Goal: Obtain resource: Obtain resource

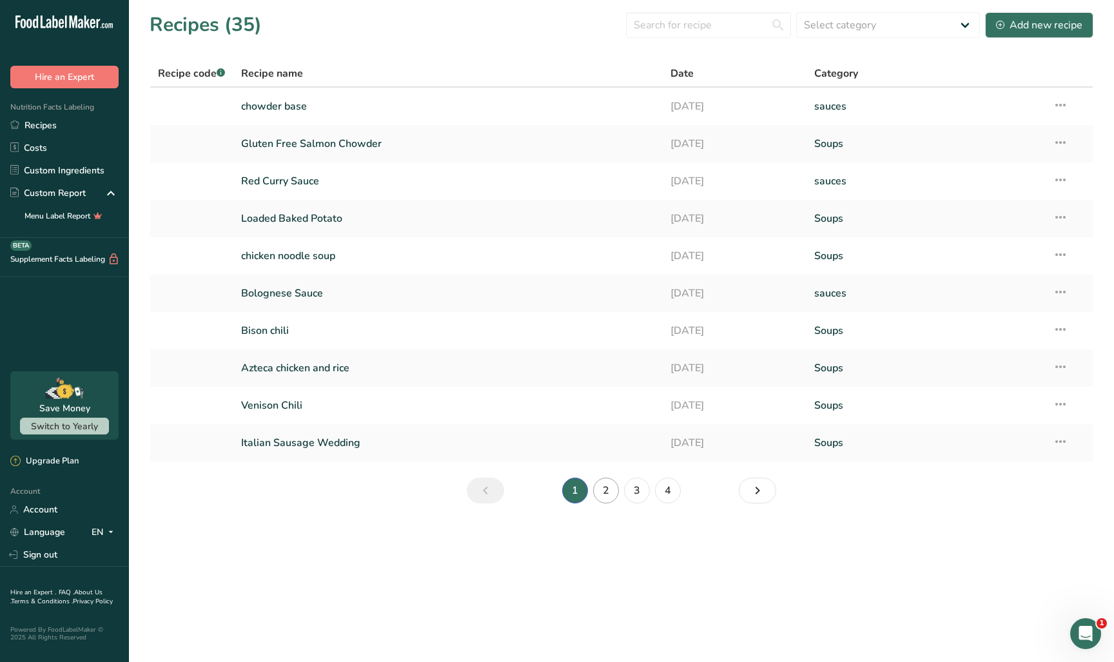
click at [610, 484] on link "2" at bounding box center [606, 491] width 26 height 26
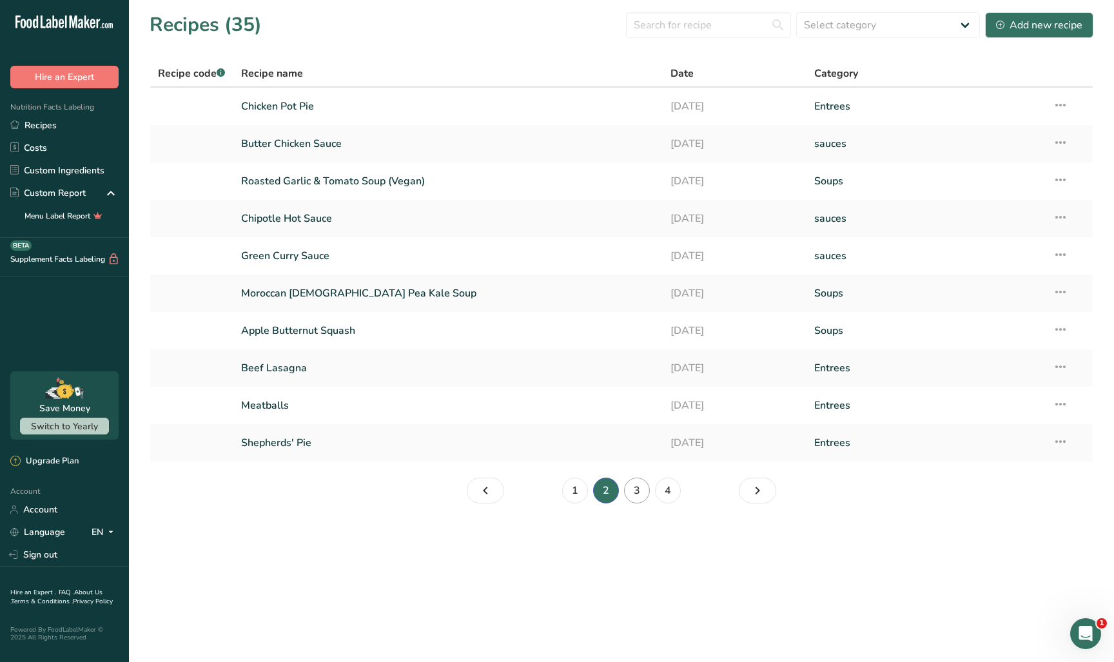
click at [631, 493] on link "3" at bounding box center [637, 491] width 26 height 26
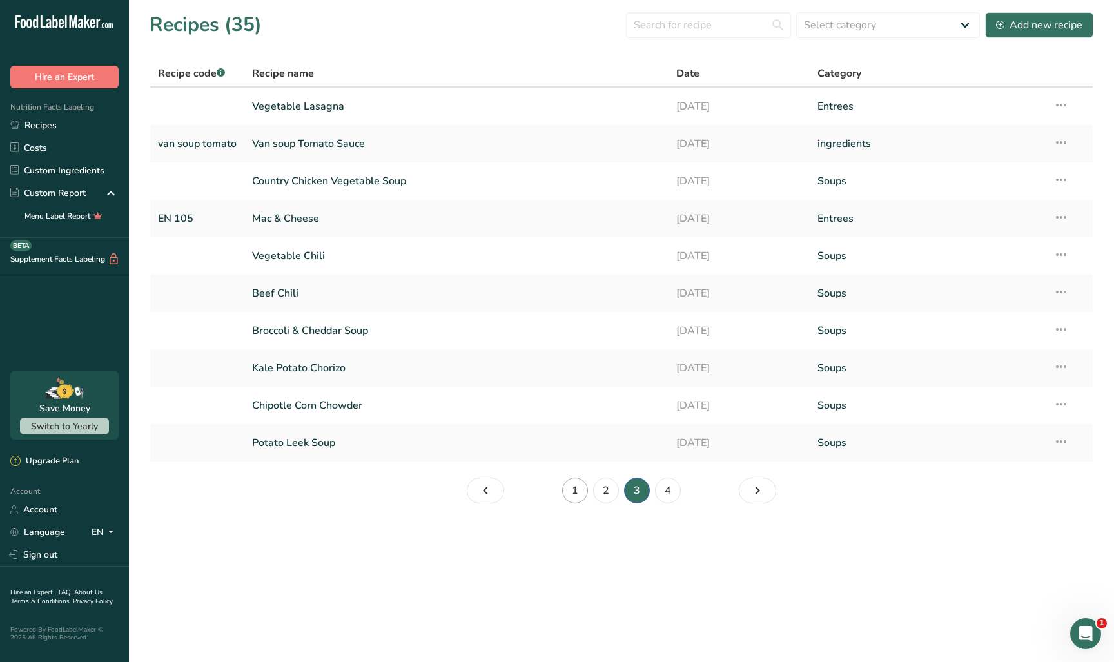
click at [583, 498] on link "1" at bounding box center [575, 491] width 26 height 26
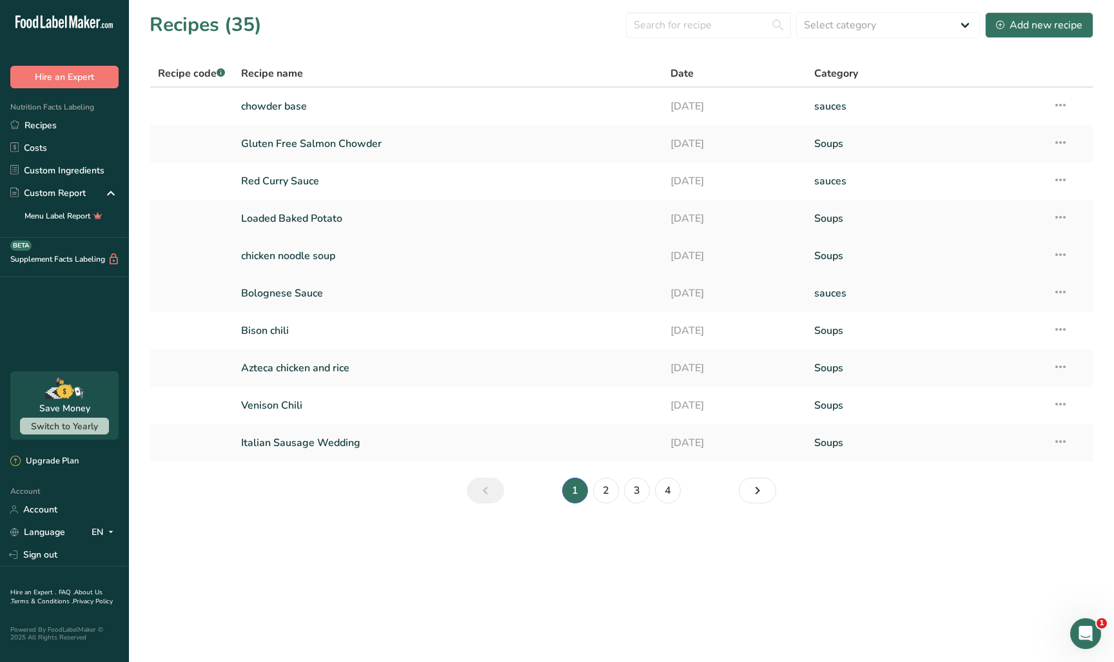
click at [806, 261] on td "[DATE]" at bounding box center [734, 255] width 143 height 37
drag, startPoint x: 806, startPoint y: 261, endPoint x: 754, endPoint y: 254, distance: 52.7
click at [806, 261] on td "[DATE]" at bounding box center [734, 255] width 143 height 37
click at [259, 252] on link "chicken noodle soup" at bounding box center [448, 255] width 415 height 27
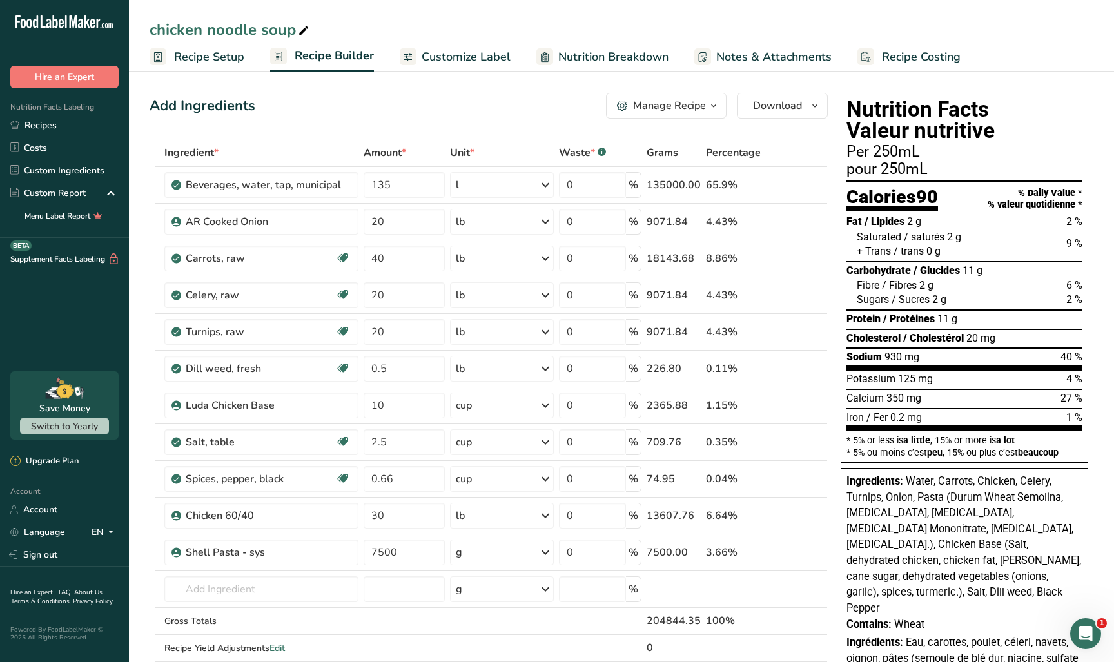
click at [429, 59] on span "Customize Label" at bounding box center [466, 56] width 89 height 17
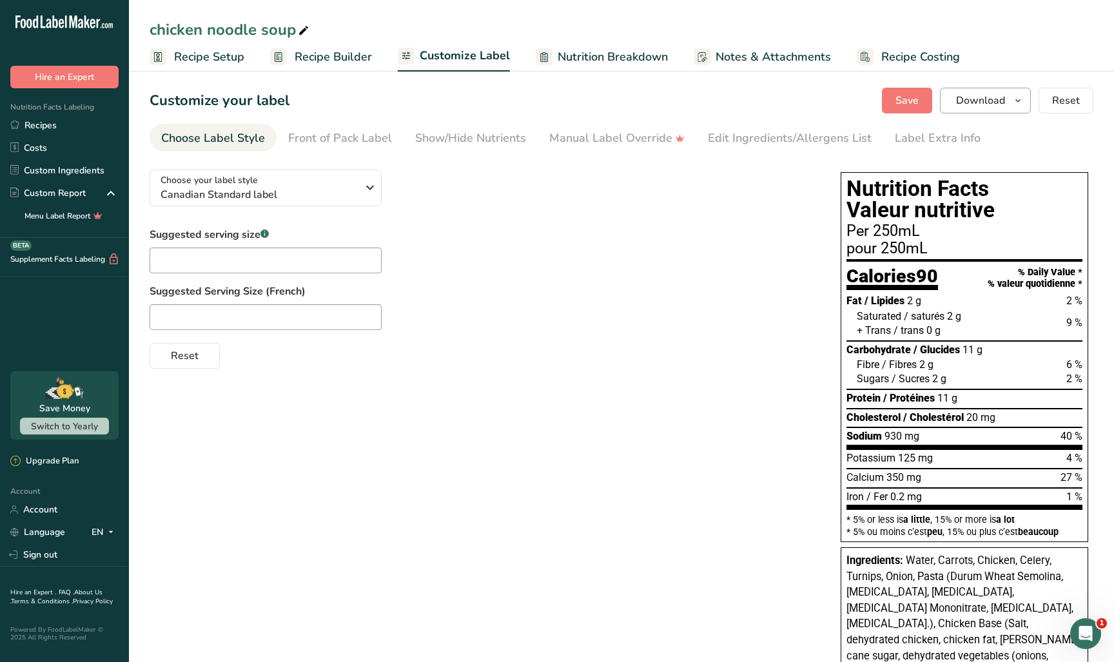
click at [1018, 102] on icon "button" at bounding box center [1018, 101] width 10 height 16
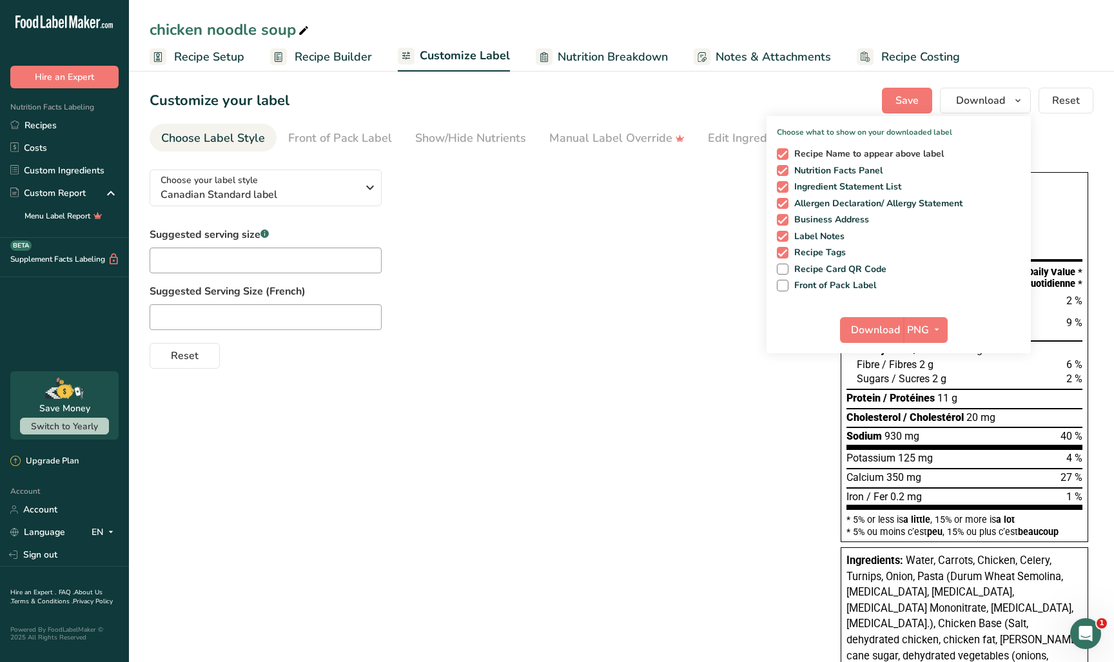
click at [850, 153] on span "Recipe Name to appear above label" at bounding box center [866, 154] width 156 height 12
click at [785, 153] on input "Recipe Name to appear above label" at bounding box center [781, 154] width 8 height 8
checkbox input "false"
click at [825, 201] on span "Allergen Declaration/ Allergy Statement" at bounding box center [875, 204] width 175 height 12
click at [785, 201] on input "Allergen Declaration/ Allergy Statement" at bounding box center [781, 203] width 8 height 8
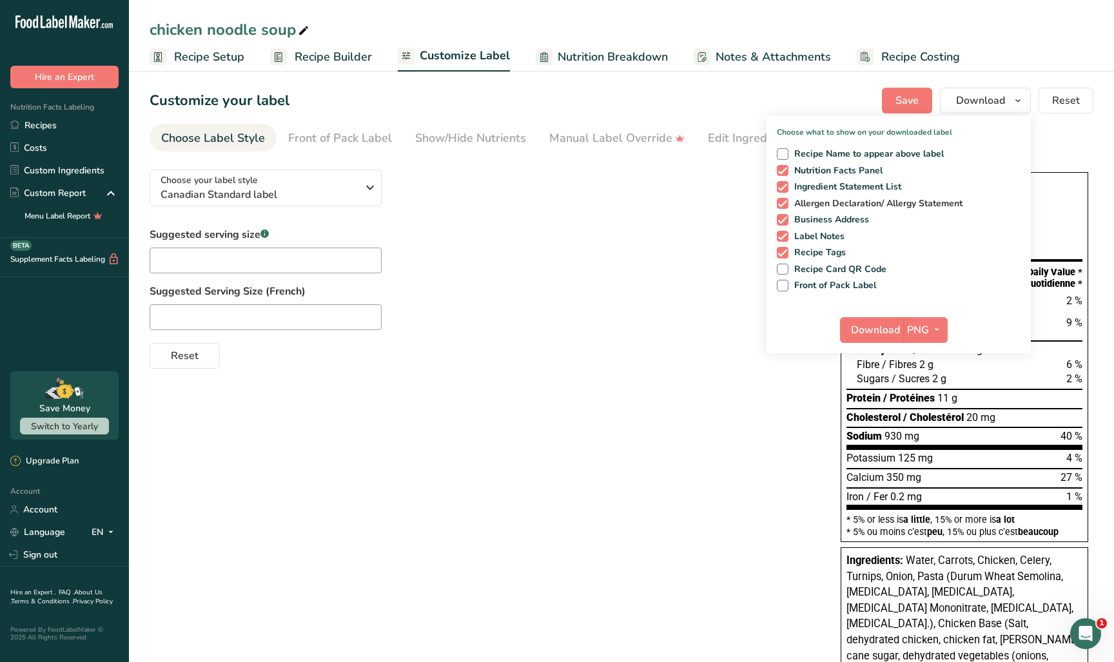
checkbox input "false"
click at [816, 222] on span "Business Address" at bounding box center [828, 220] width 81 height 12
click at [785, 222] on input "Business Address" at bounding box center [781, 219] width 8 height 8
checkbox input "false"
click at [808, 235] on span "Label Notes" at bounding box center [816, 237] width 57 height 12
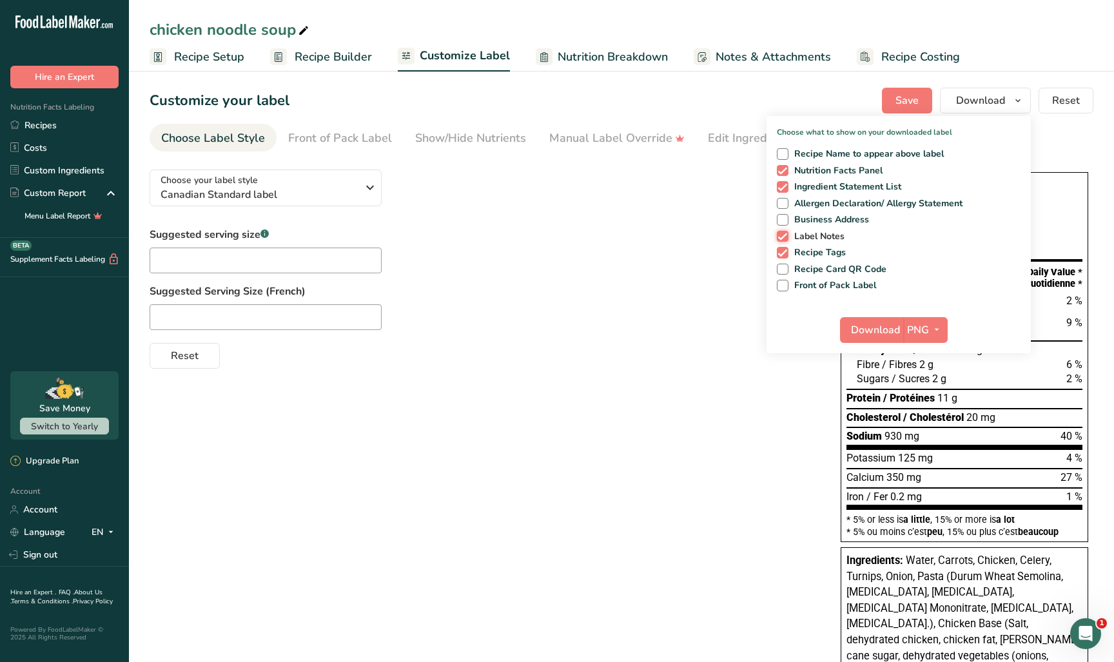
click at [785, 235] on input "Label Notes" at bounding box center [781, 236] width 8 height 8
checkbox input "false"
click at [806, 247] on span "Recipe Tags" at bounding box center [817, 253] width 58 height 12
click at [785, 248] on input "Recipe Tags" at bounding box center [781, 252] width 8 height 8
checkbox input "false"
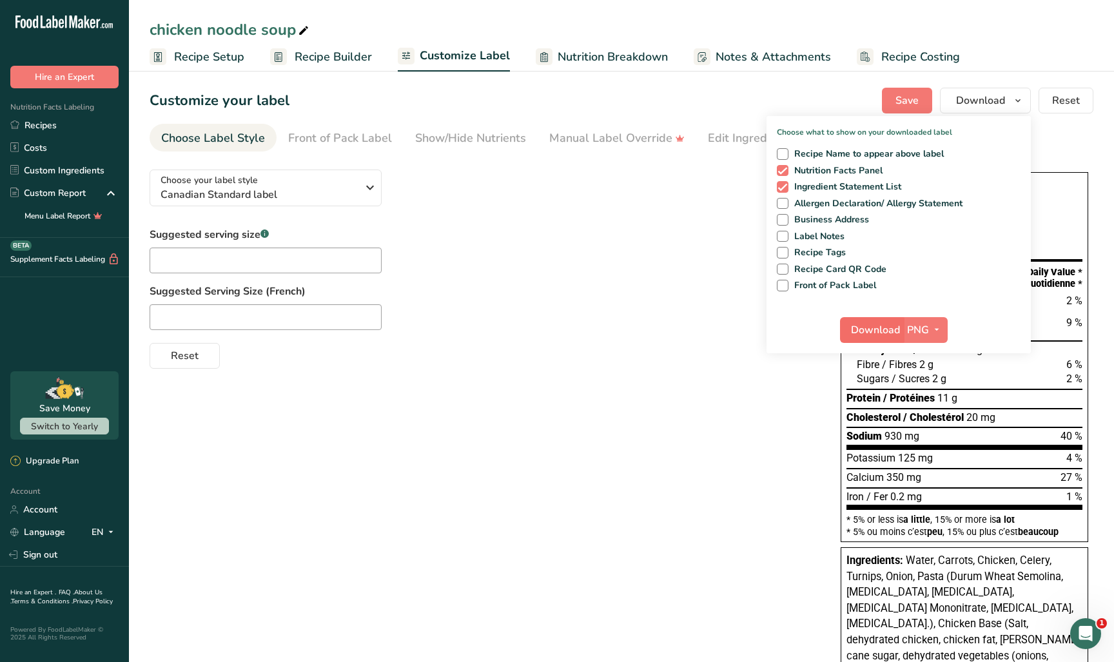
click at [870, 332] on span "Download" at bounding box center [875, 329] width 49 height 15
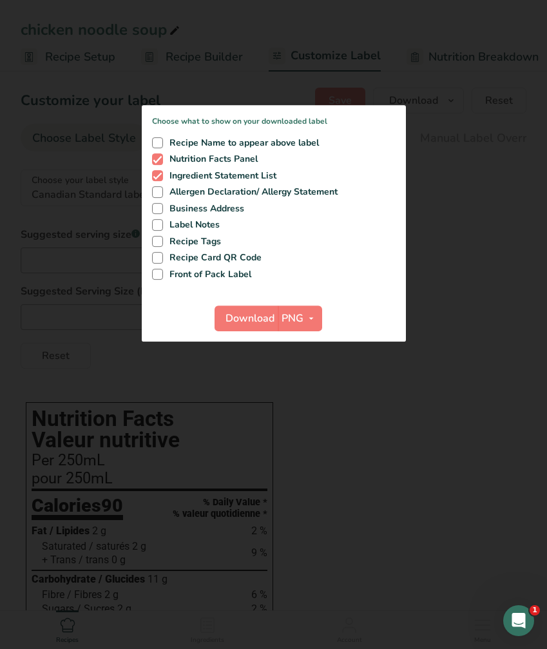
click at [417, 281] on div at bounding box center [273, 324] width 547 height 649
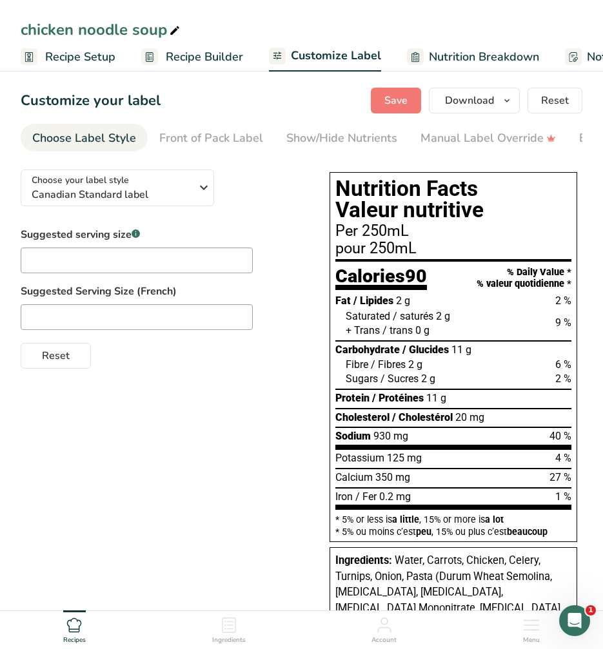
click at [67, 625] on icon at bounding box center [73, 625] width 15 height 15
click at [77, 626] on icon at bounding box center [73, 625] width 15 height 15
click at [83, 623] on div "Recipes" at bounding box center [74, 628] width 23 height 35
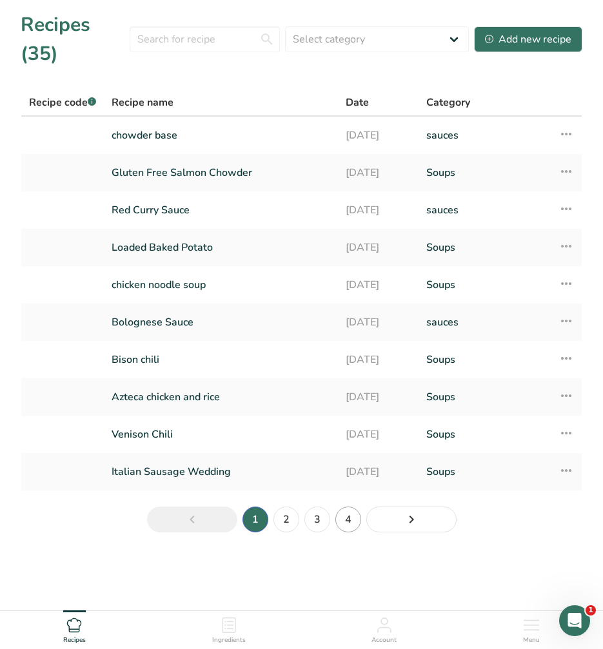
click at [341, 515] on link "4" at bounding box center [348, 520] width 26 height 26
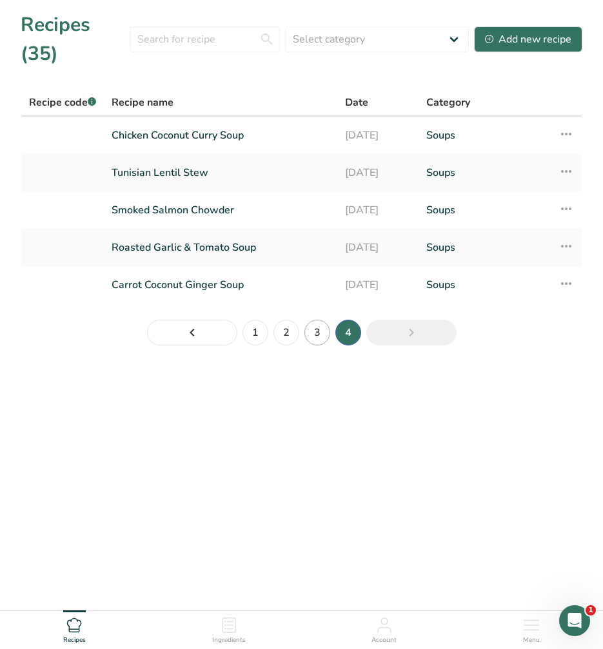
click at [314, 330] on link "3" at bounding box center [317, 333] width 26 height 26
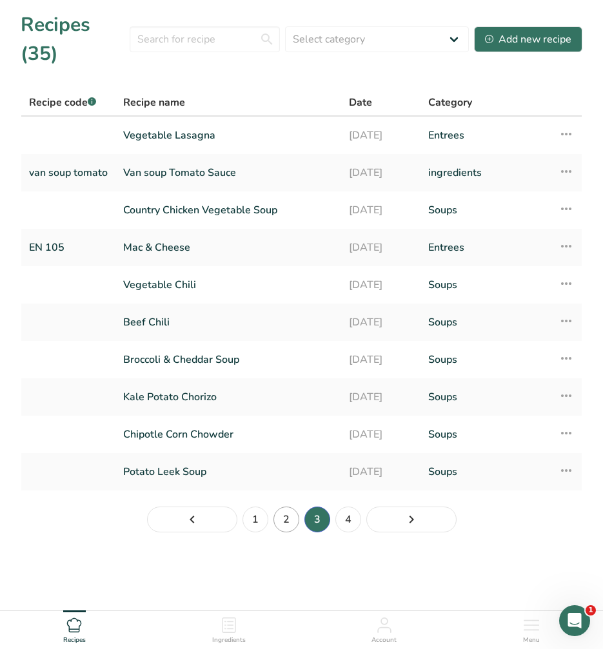
click at [292, 525] on link "2" at bounding box center [286, 520] width 26 height 26
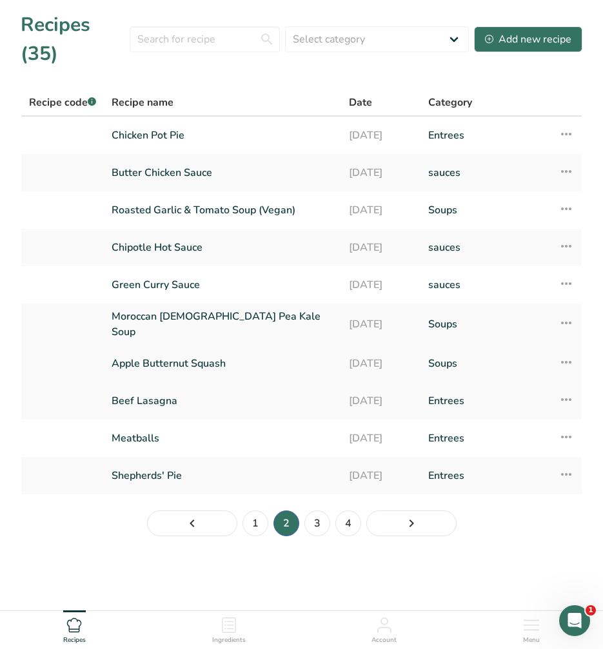
click at [181, 361] on link "Apple Butternut Squash" at bounding box center [223, 363] width 222 height 27
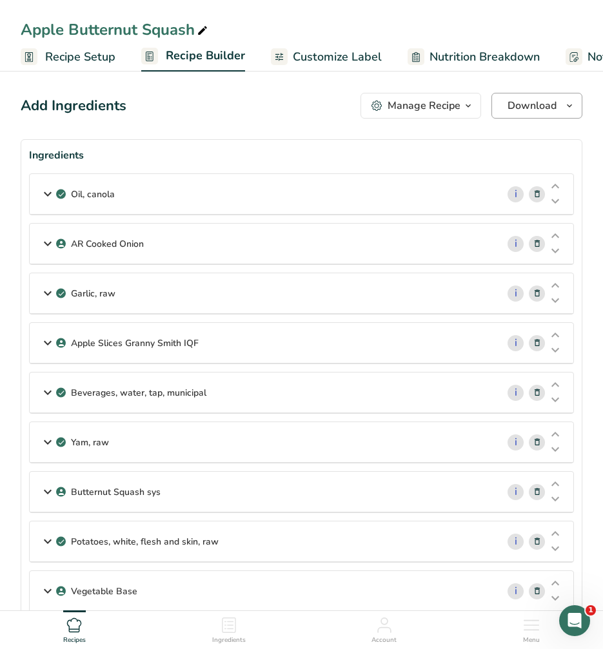
click at [571, 108] on icon "button" at bounding box center [569, 106] width 10 height 16
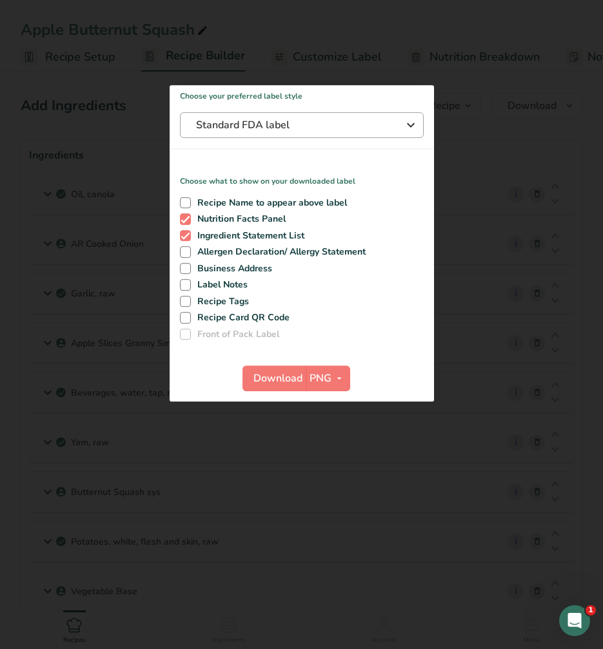
click at [396, 122] on div "Standard FDA label" at bounding box center [301, 124] width 211 height 15
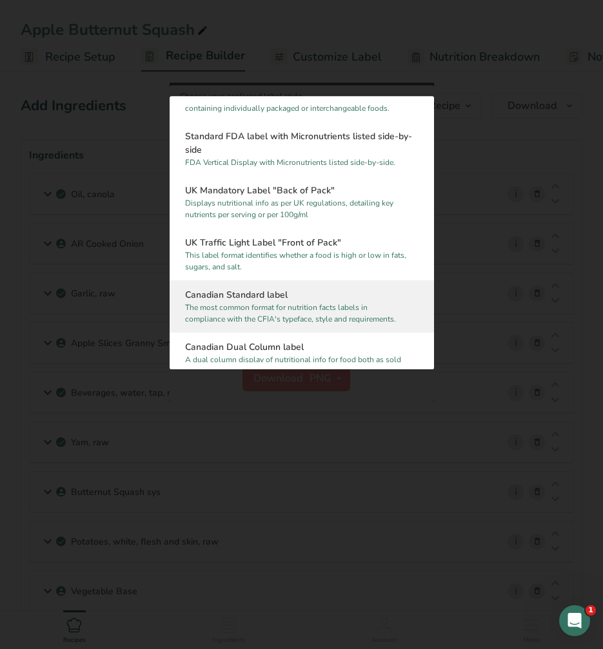
scroll to position [337, 0]
click at [324, 300] on h2 "Canadian Standard label" at bounding box center [301, 295] width 233 height 14
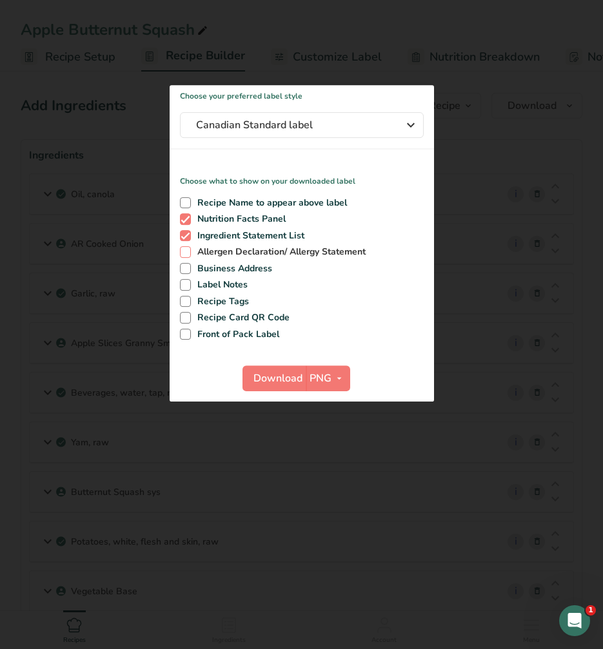
click at [201, 246] on span "Allergen Declaration/ Allergy Statement" at bounding box center [278, 252] width 175 height 12
click at [188, 248] on input "Allergen Declaration/ Allergy Statement" at bounding box center [184, 252] width 8 height 8
checkbox input "true"
click at [286, 371] on span "Download" at bounding box center [277, 378] width 49 height 15
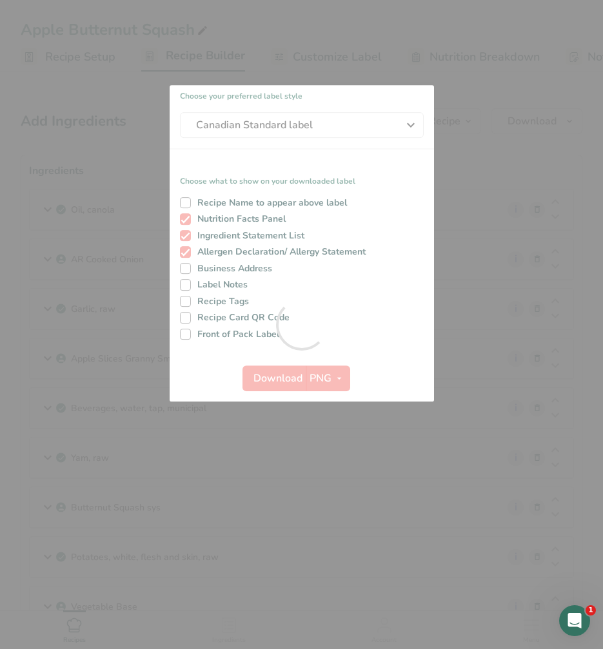
scroll to position [0, 0]
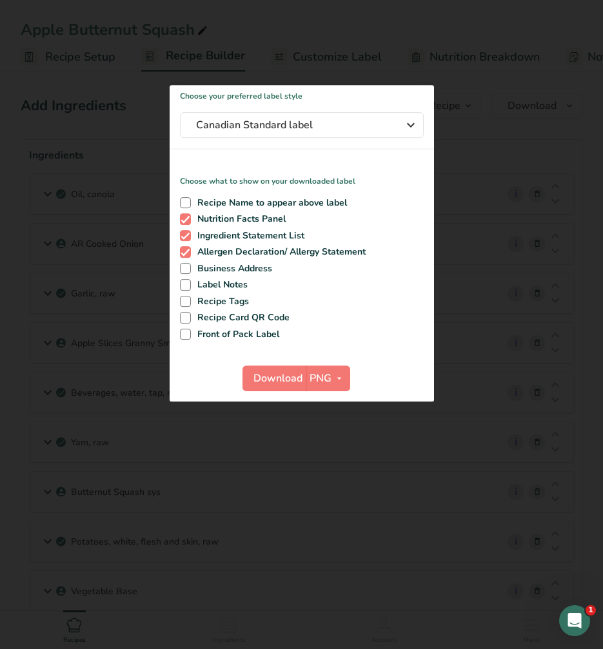
click at [469, 190] on div at bounding box center [301, 324] width 603 height 649
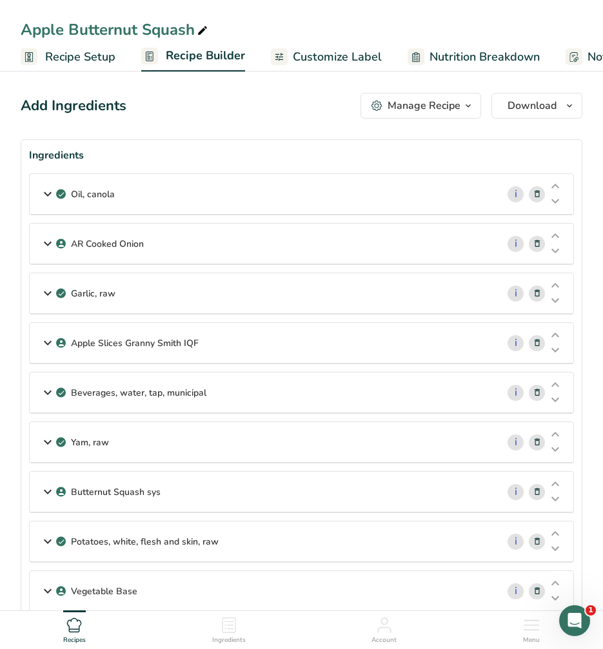
click at [323, 52] on span "Customize Label" at bounding box center [337, 56] width 89 height 17
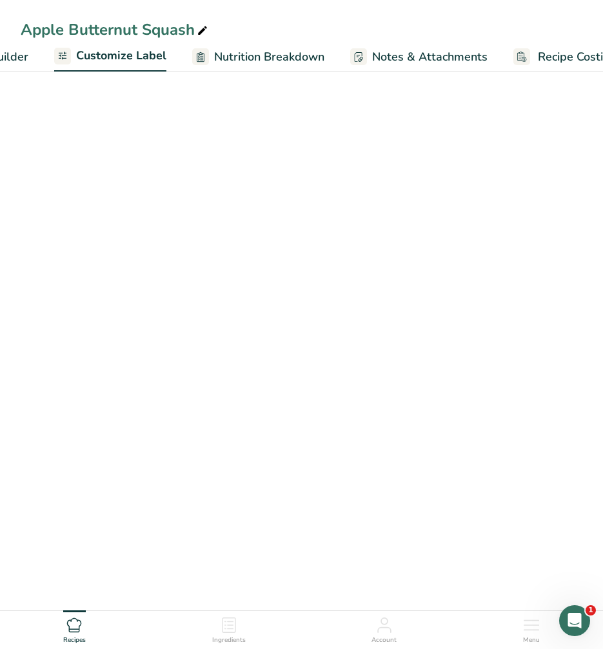
scroll to position [0, 249]
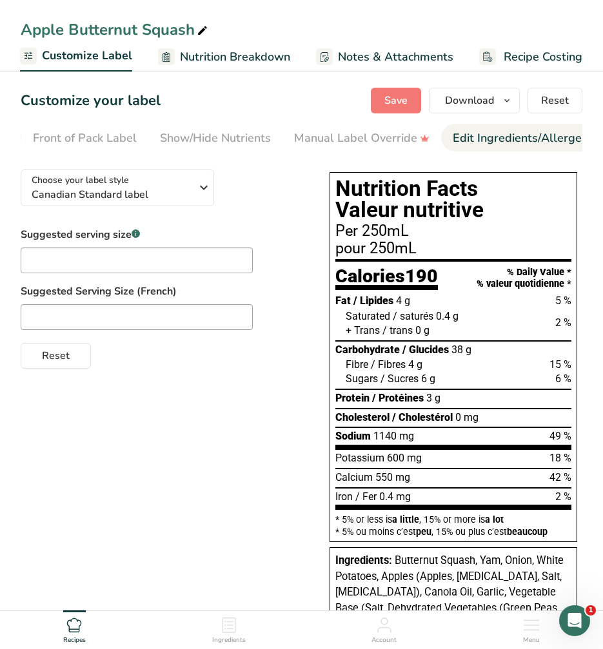
click at [511, 136] on div "Edit Ingredients/Allergens List" at bounding box center [535, 138] width 164 height 17
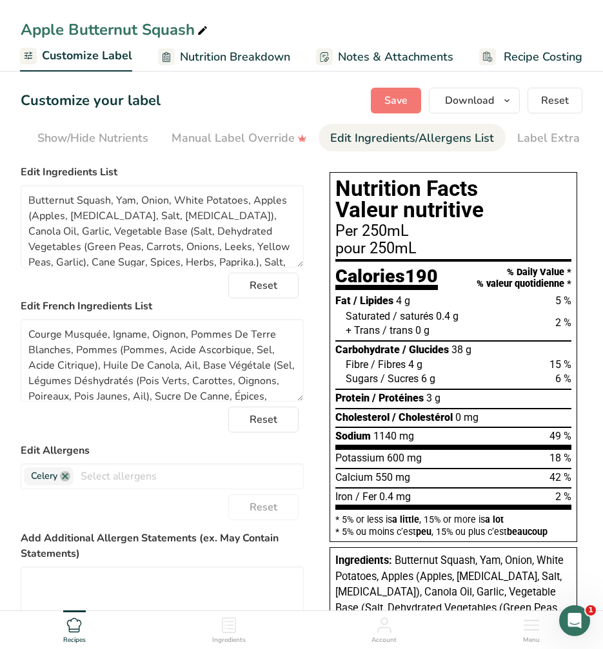
scroll to position [0, 271]
click at [66, 481] on link at bounding box center [65, 476] width 10 height 10
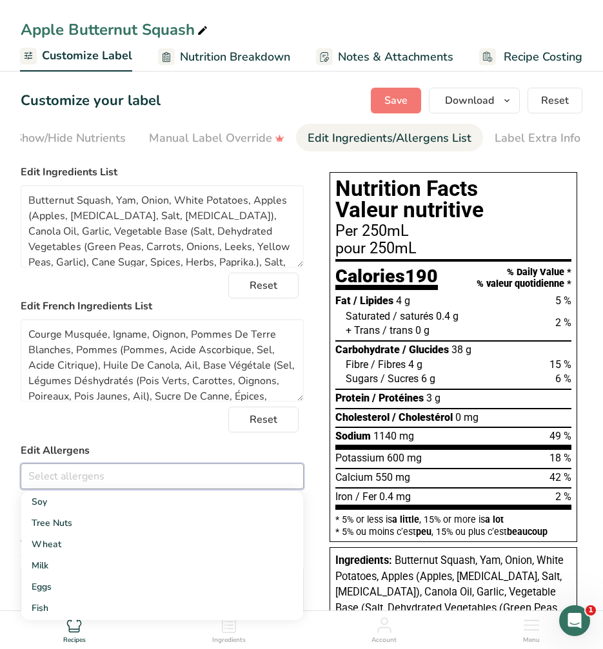
click at [184, 458] on label "Edit Allergens" at bounding box center [162, 450] width 283 height 15
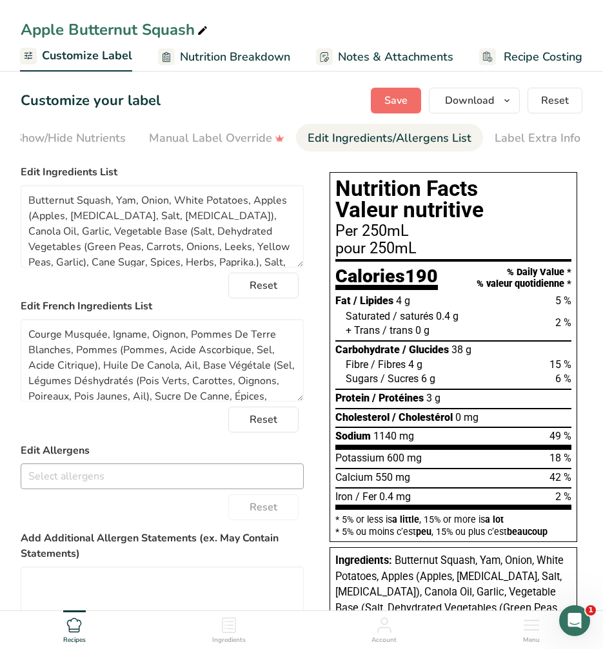
click at [400, 104] on span "Save" at bounding box center [395, 100] width 23 height 15
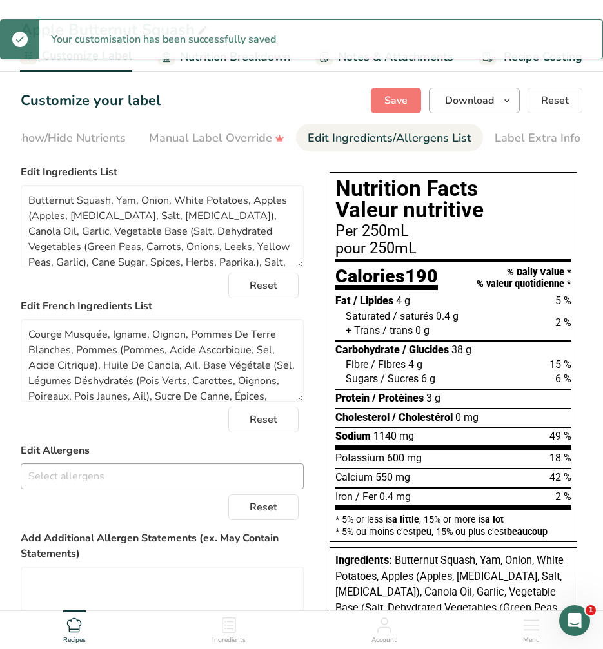
click at [503, 99] on icon "button" at bounding box center [507, 101] width 10 height 16
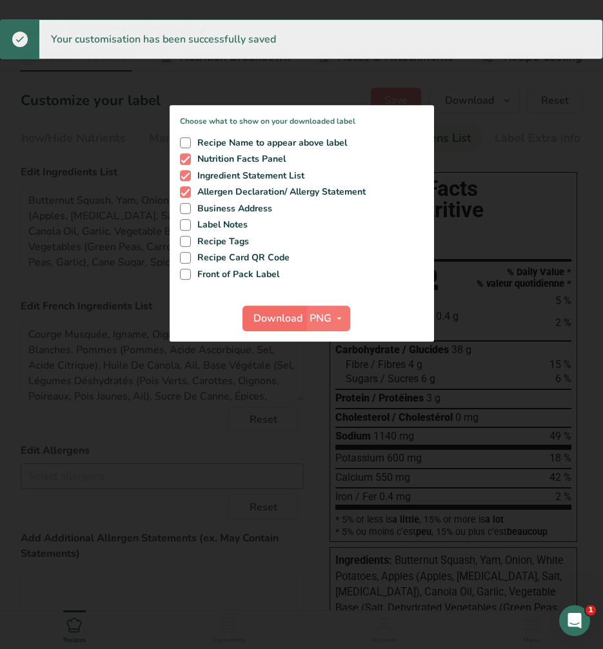
click at [286, 311] on span "Download" at bounding box center [277, 318] width 49 height 15
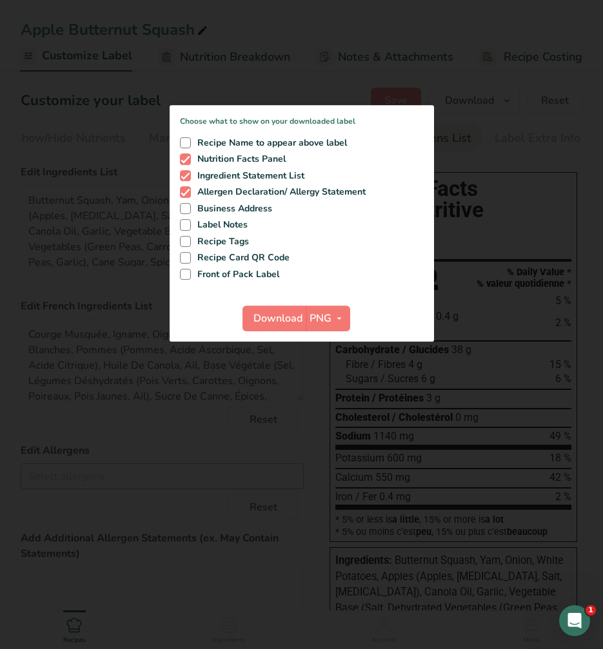
click at [332, 424] on div at bounding box center [301, 324] width 603 height 649
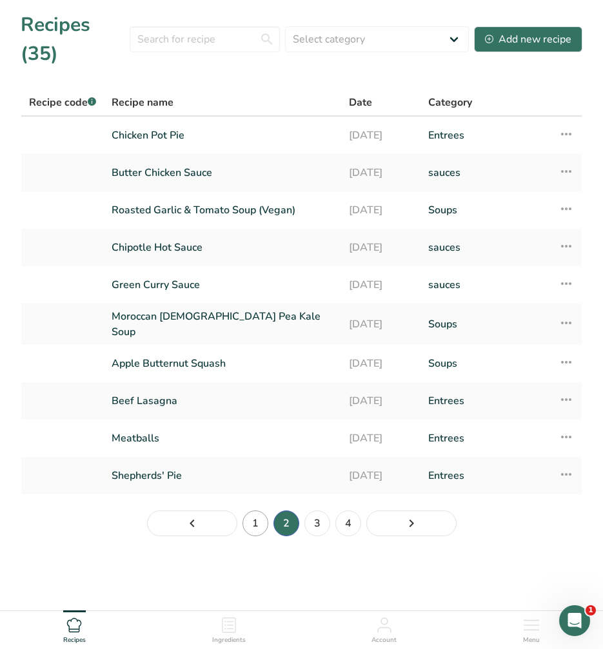
click at [262, 516] on link "1" at bounding box center [255, 524] width 26 height 26
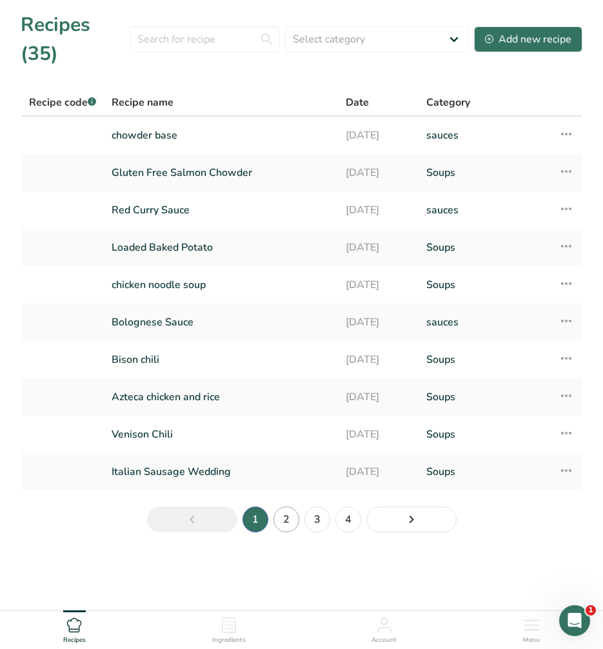
click at [286, 519] on link "2" at bounding box center [286, 520] width 26 height 26
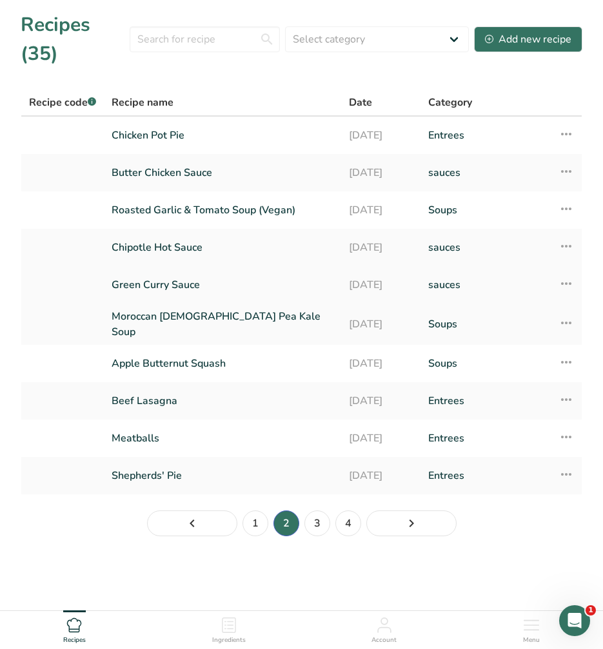
click at [257, 293] on link "Green [PERSON_NAME] Sauce" at bounding box center [223, 284] width 222 height 27
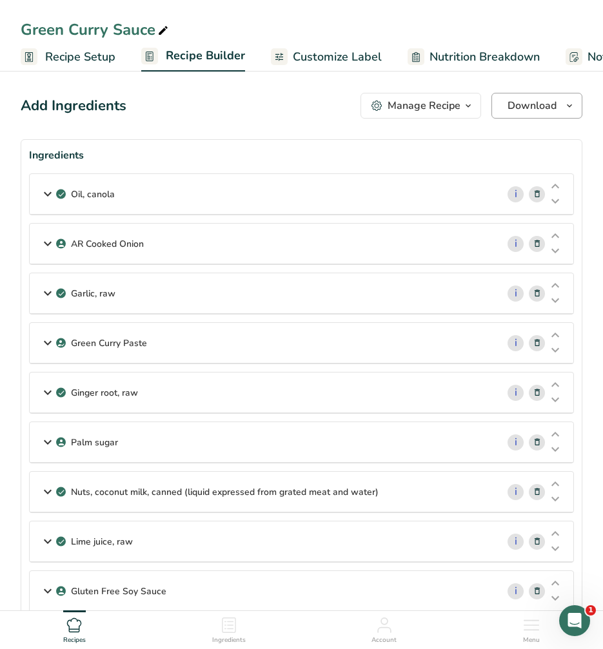
click at [563, 104] on span "button" at bounding box center [569, 105] width 15 height 15
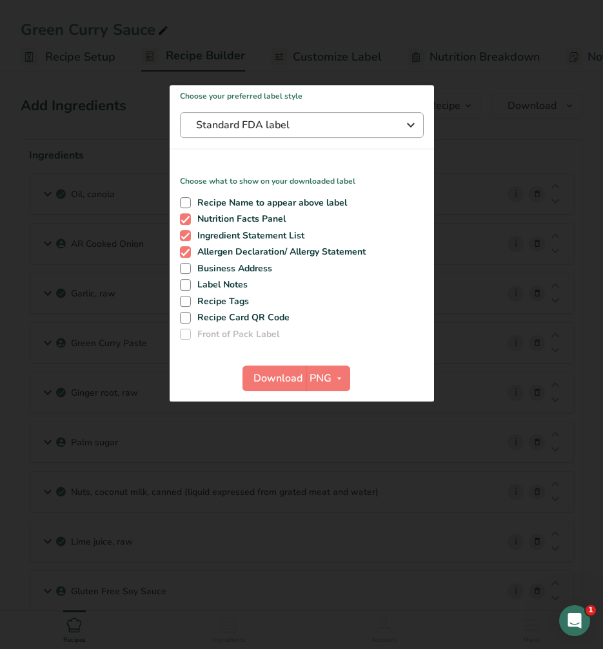
click at [411, 121] on icon "button" at bounding box center [410, 124] width 15 height 23
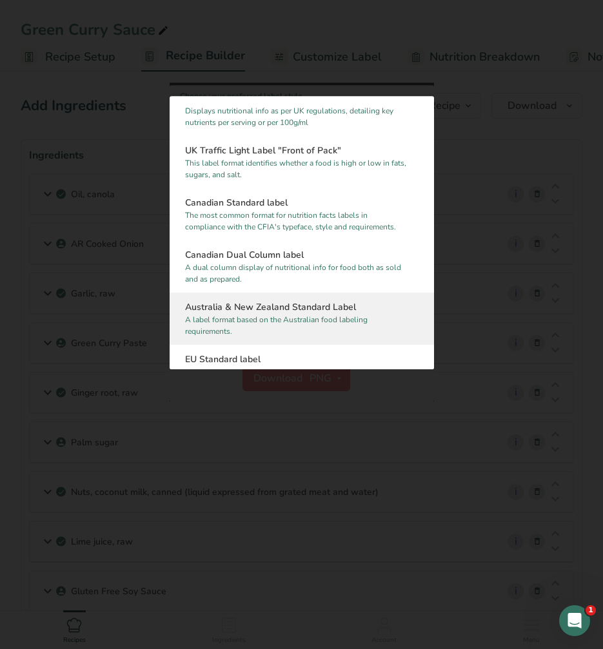
scroll to position [464, 0]
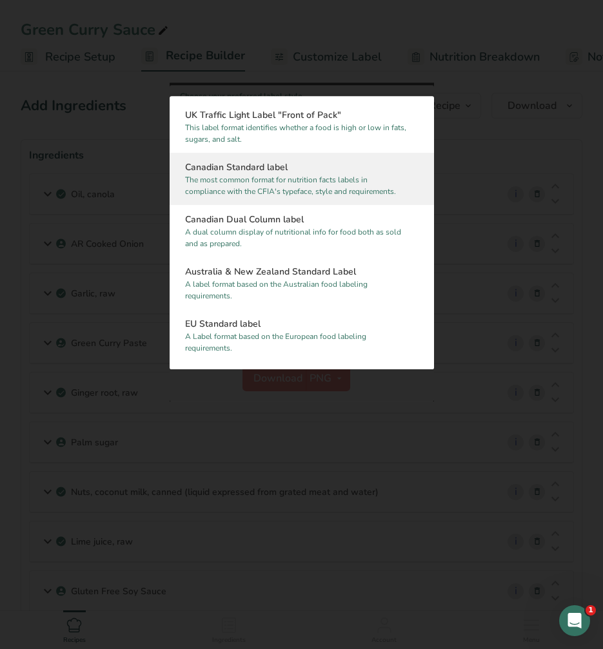
click at [303, 191] on p "The most common format for nutrition facts labels in compliance with the CFIA's…" at bounding box center [296, 185] width 222 height 23
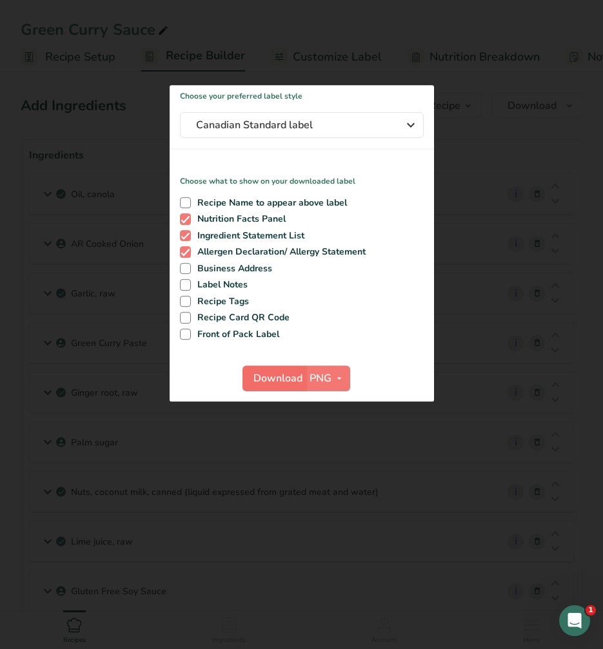
click at [280, 376] on span "Download" at bounding box center [277, 378] width 49 height 15
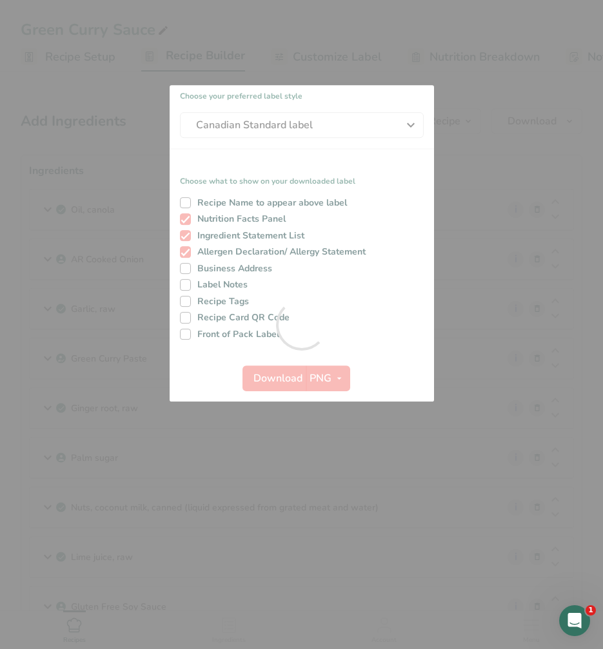
scroll to position [0, 0]
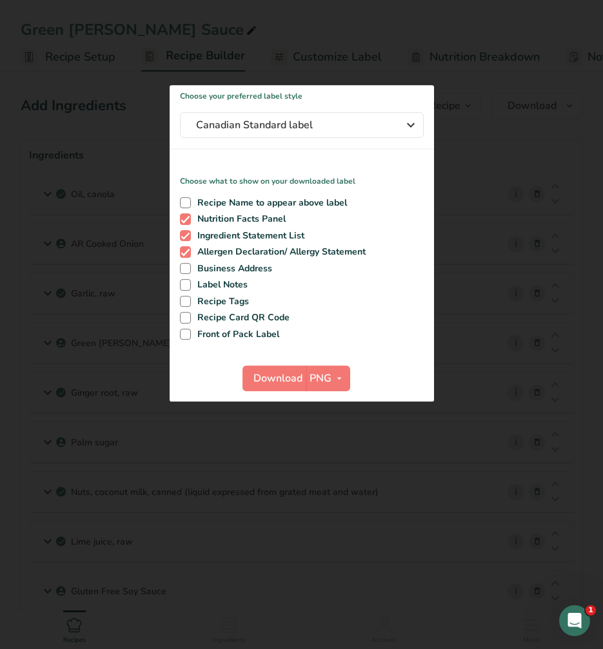
click at [508, 173] on div at bounding box center [301, 324] width 603 height 649
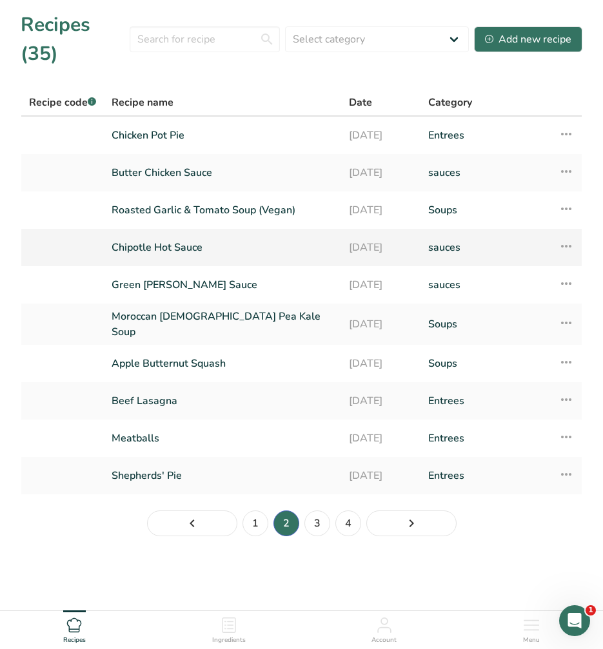
click at [272, 255] on link "Chipotle Hot Sauce" at bounding box center [223, 247] width 222 height 27
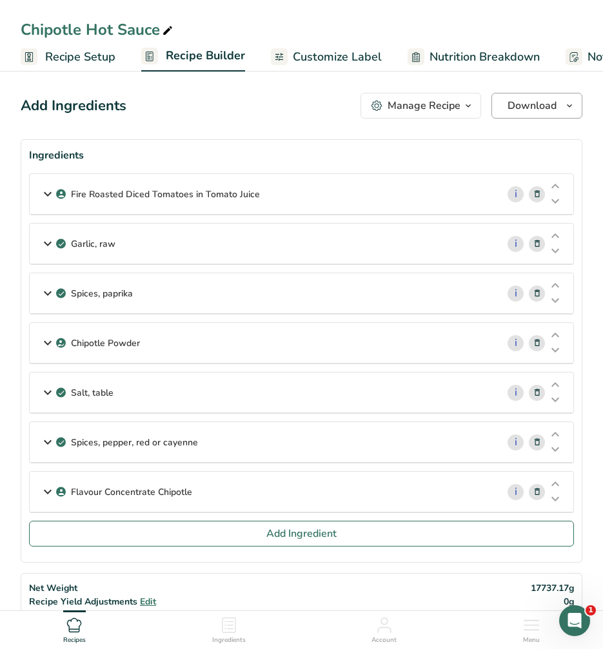
click at [574, 111] on icon "button" at bounding box center [569, 106] width 10 height 16
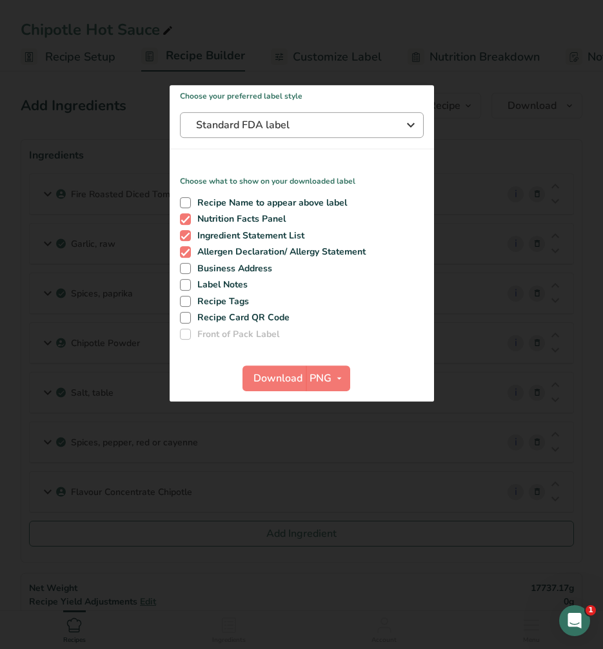
click at [354, 125] on span "Standard FDA label" at bounding box center [292, 124] width 193 height 15
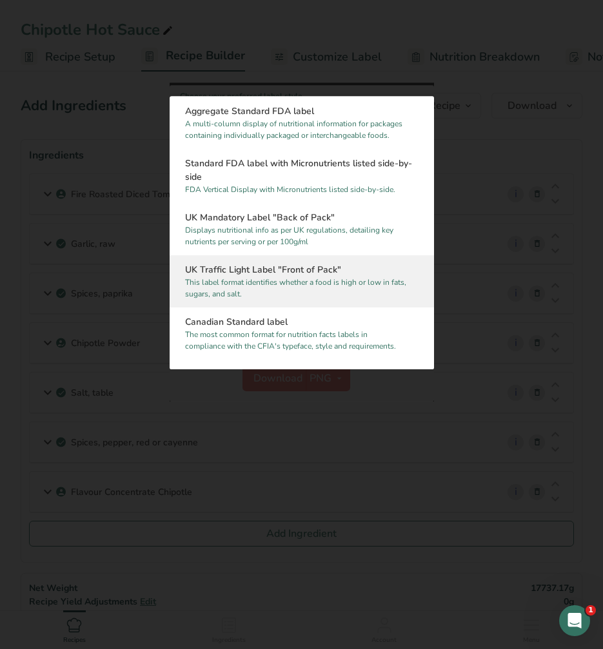
scroll to position [322, 0]
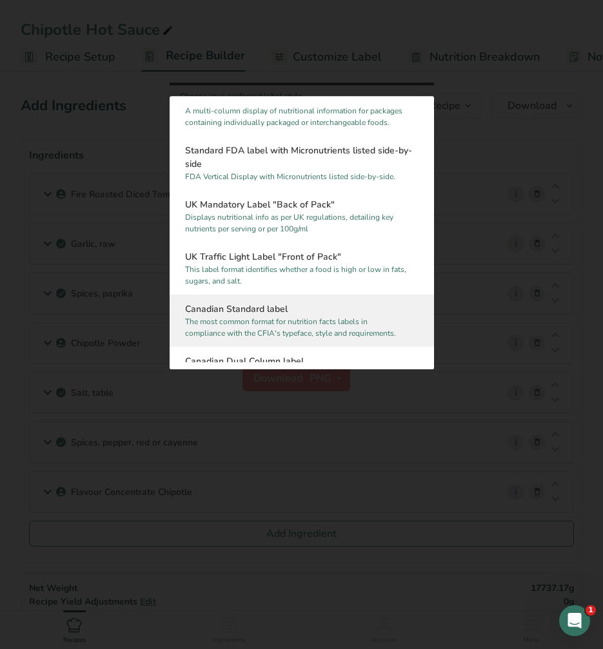
click at [299, 326] on p "The most common format for nutrition facts labels in compliance with the CFIA's…" at bounding box center [296, 327] width 222 height 23
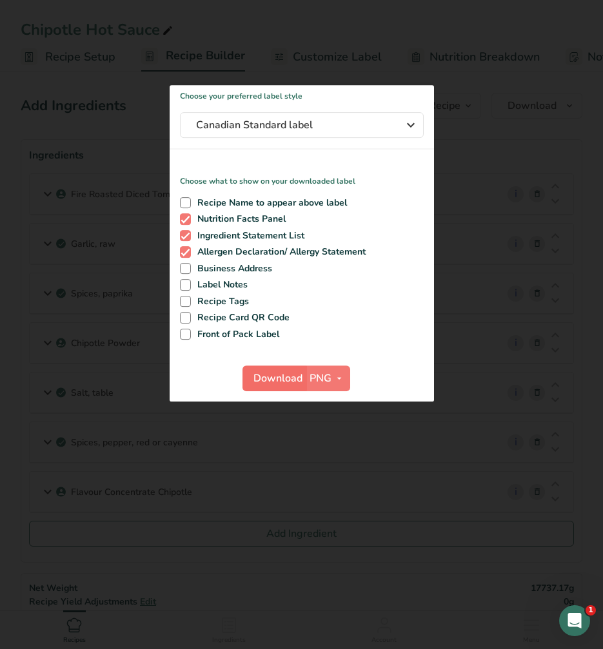
click at [283, 376] on span "Download" at bounding box center [277, 378] width 49 height 15
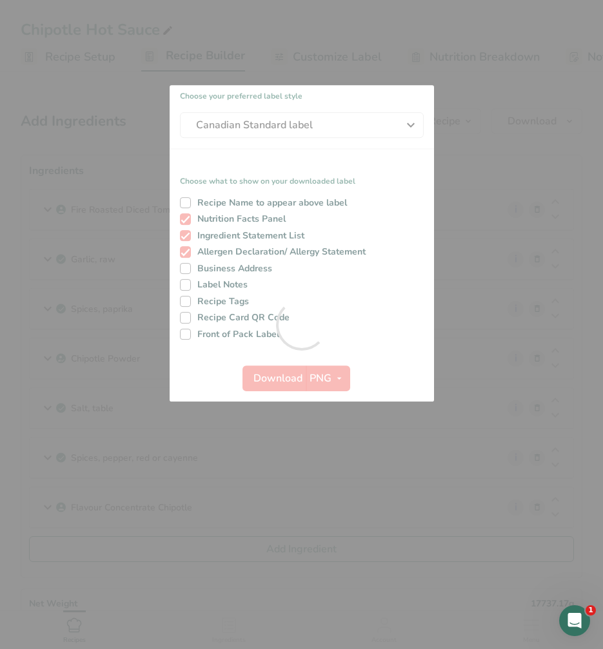
scroll to position [0, 0]
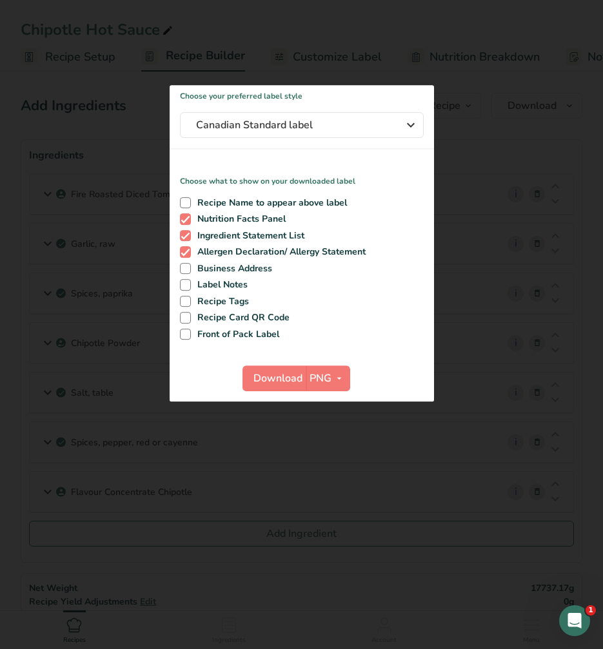
click at [480, 271] on div at bounding box center [301, 324] width 603 height 649
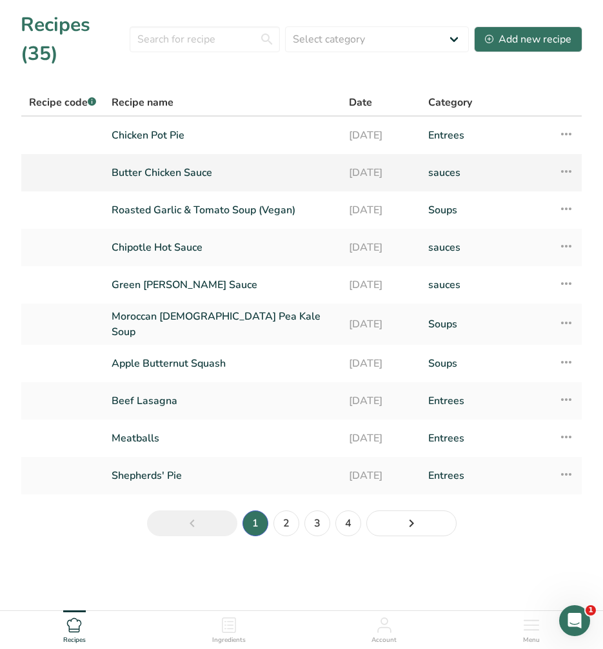
click at [182, 172] on link "Butter Chicken Sauce" at bounding box center [223, 172] width 222 height 27
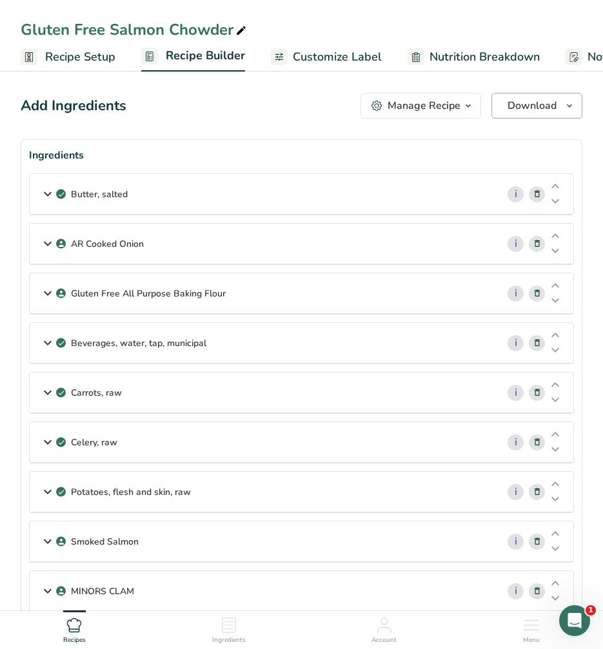
click at [538, 110] on span "Download" at bounding box center [531, 105] width 49 height 15
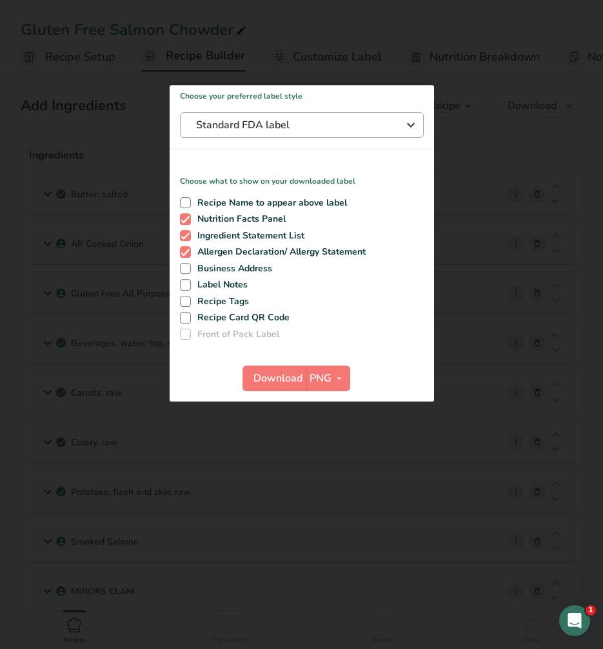
click at [373, 123] on span "Standard FDA label" at bounding box center [292, 124] width 193 height 15
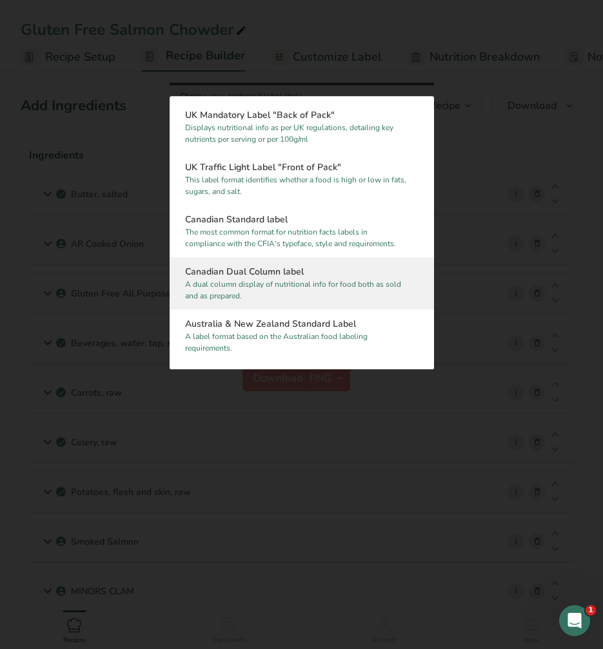
scroll to position [422, 0]
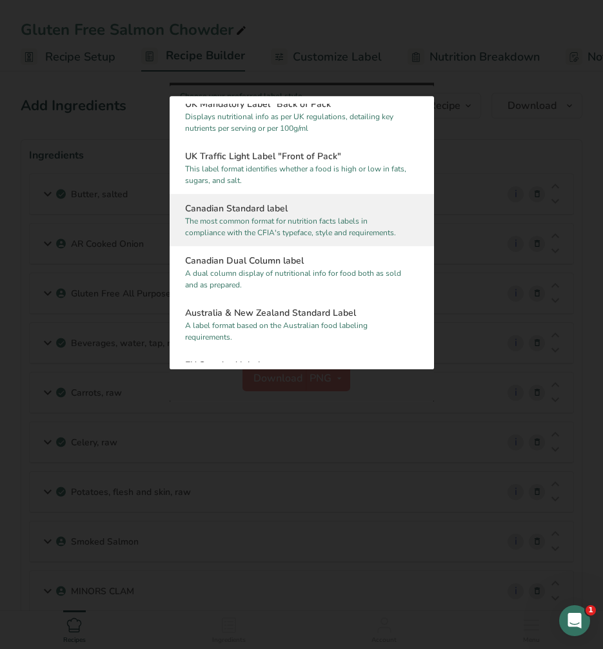
click at [304, 224] on p "The most common format for nutrition facts labels in compliance with the CFIA's…" at bounding box center [296, 226] width 222 height 23
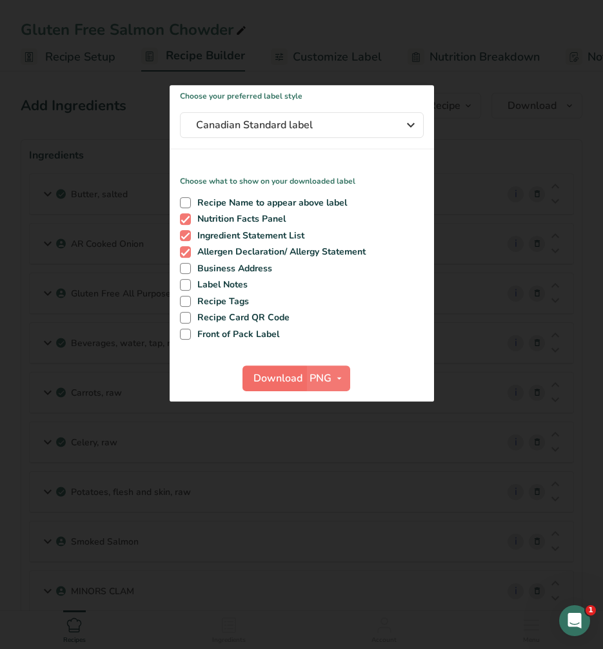
click at [278, 376] on span "Download" at bounding box center [277, 378] width 49 height 15
click at [272, 377] on span "Download" at bounding box center [277, 378] width 49 height 15
click at [460, 243] on div at bounding box center [301, 324] width 603 height 649
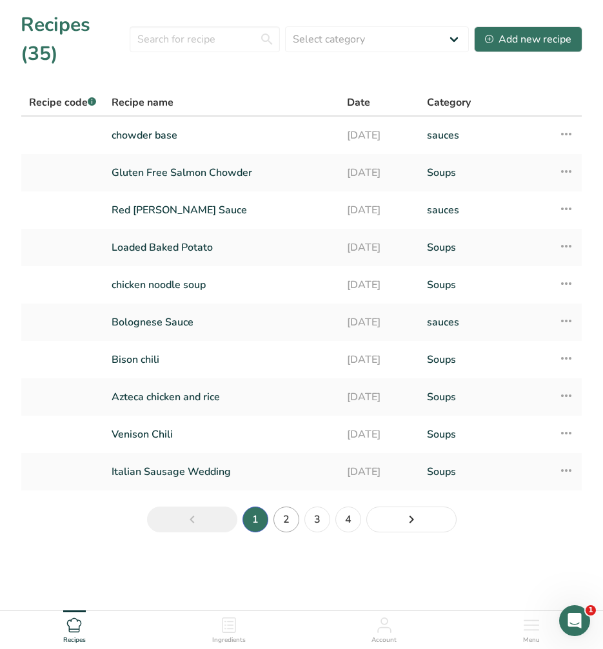
click at [293, 522] on link "2" at bounding box center [286, 520] width 26 height 26
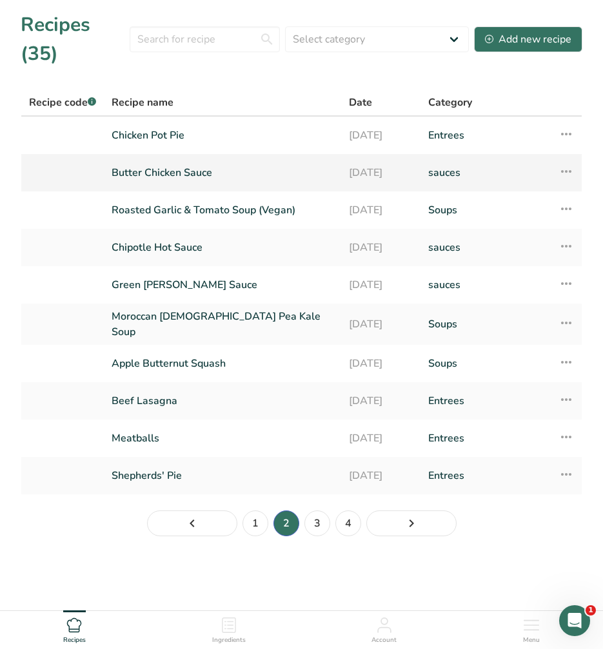
click at [191, 177] on link "Butter Chicken Sauce" at bounding box center [223, 172] width 222 height 27
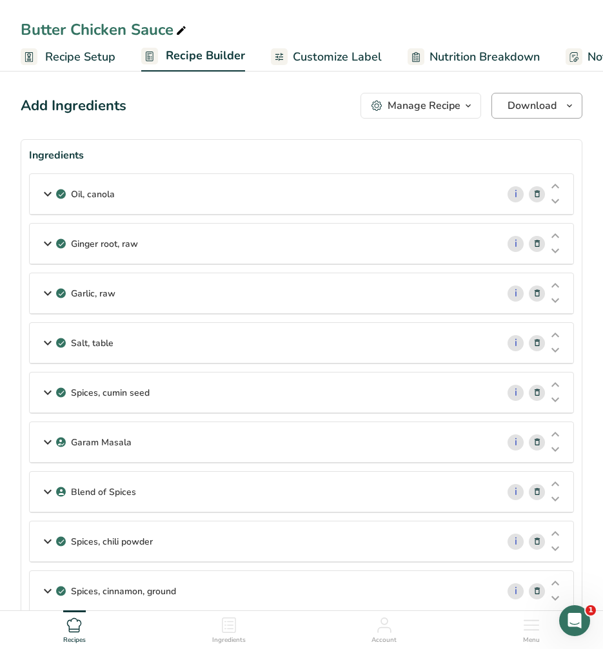
click at [538, 107] on span "Download" at bounding box center [531, 105] width 49 height 15
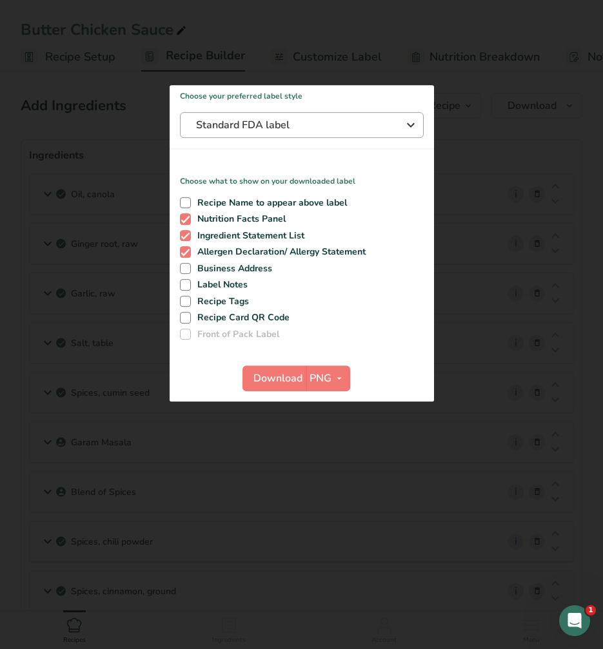
click at [320, 133] on button "Standard FDA label" at bounding box center [302, 125] width 244 height 26
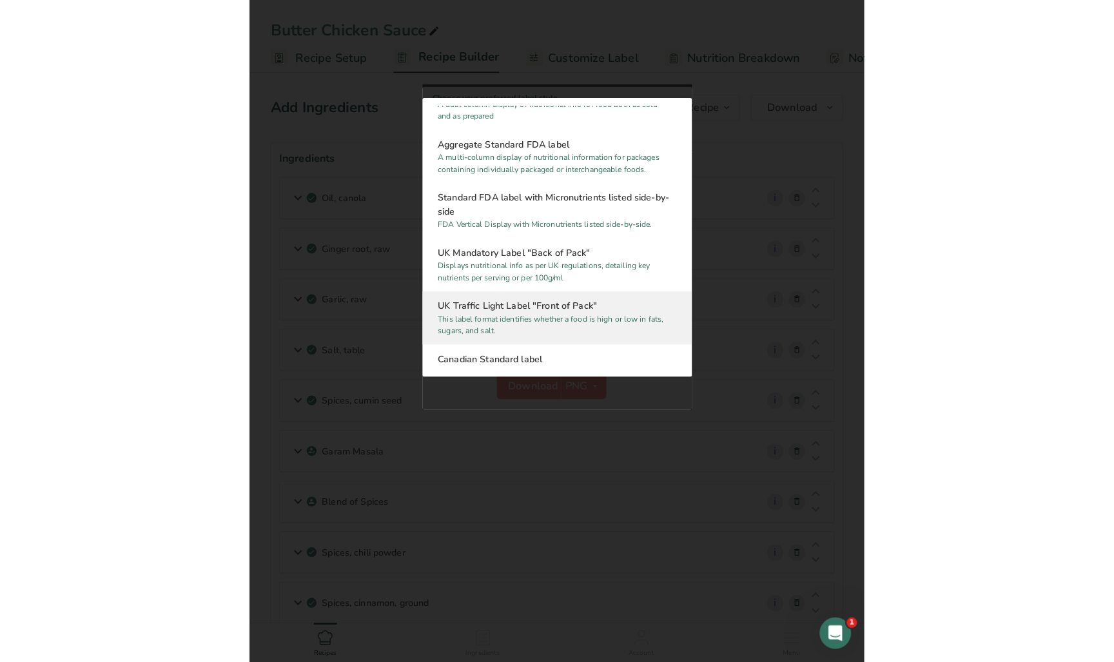
scroll to position [440, 0]
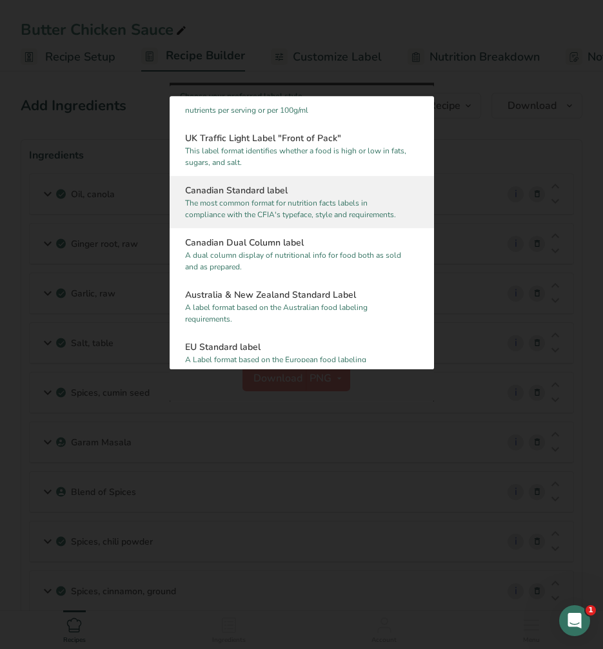
click at [305, 221] on div "Canadian Standard label The most common format for nutrition facts labels in co…" at bounding box center [302, 202] width 264 height 52
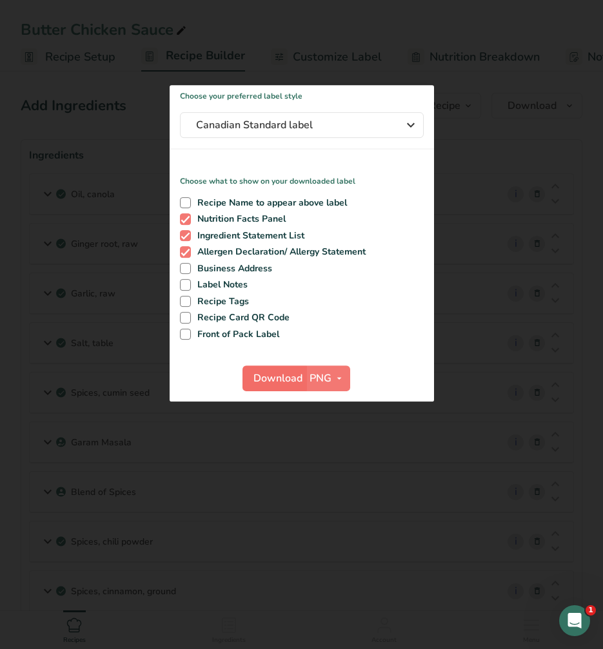
click at [275, 373] on span "Download" at bounding box center [277, 378] width 49 height 15
